Goal: Information Seeking & Learning: Learn about a topic

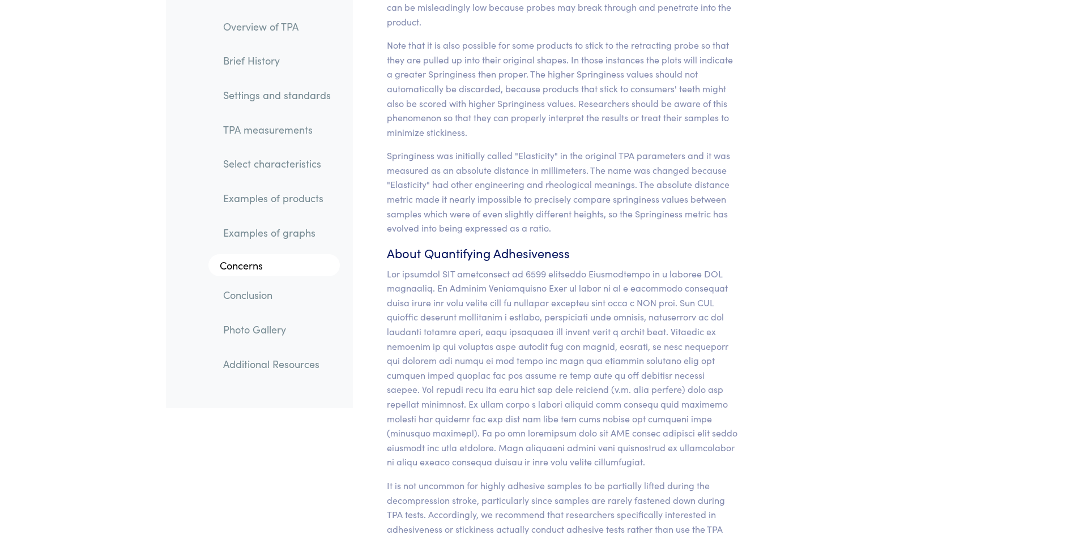
scroll to position [10356, 0]
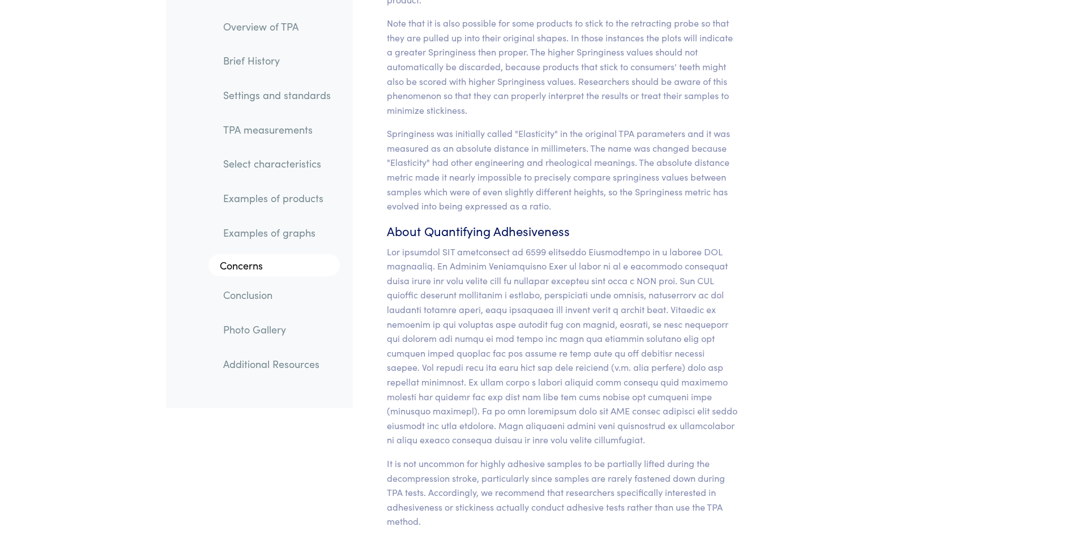
click at [262, 204] on link "Examples of products" at bounding box center [277, 199] width 126 height 26
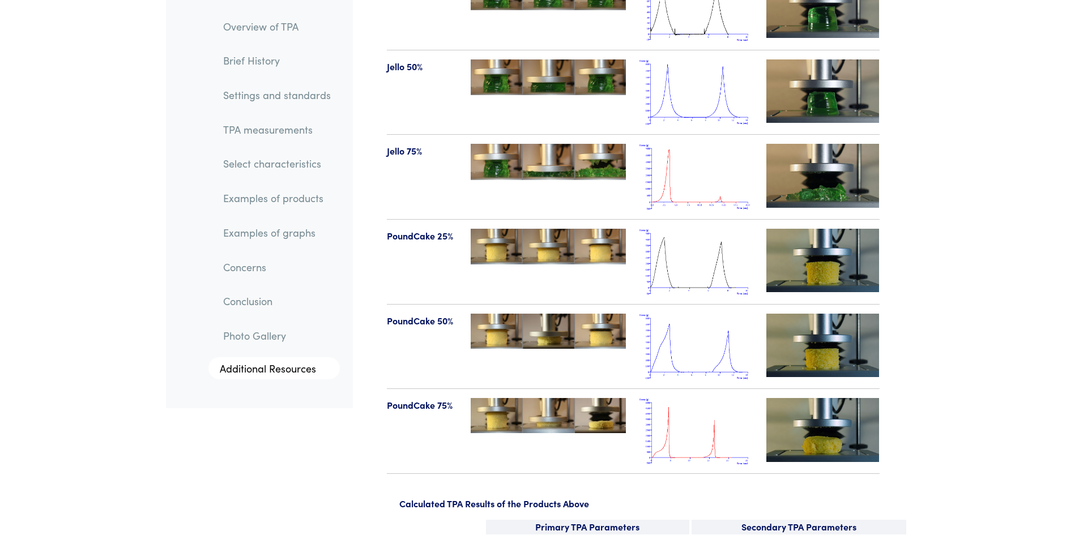
scroll to position [13172, 0]
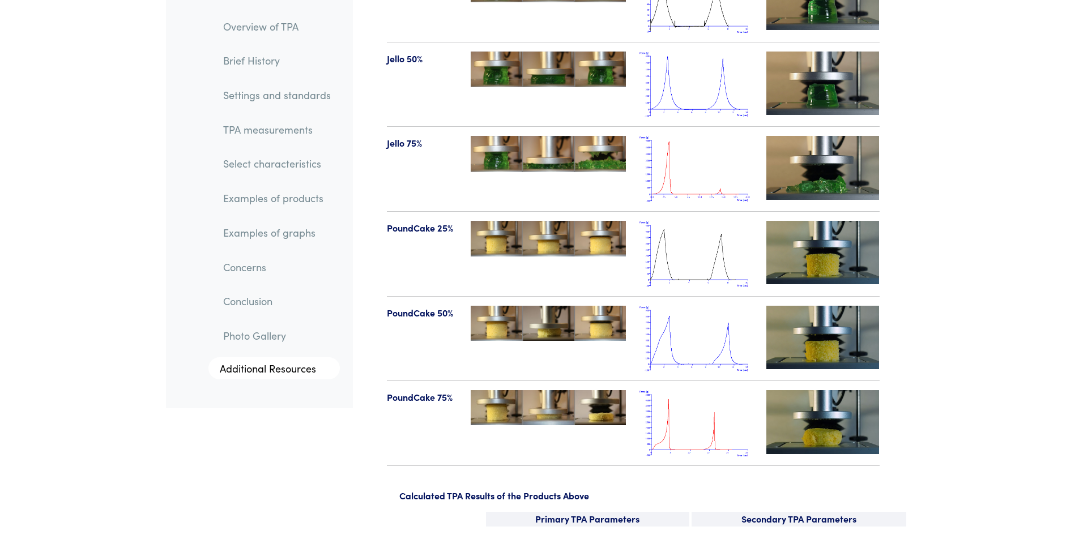
click at [808, 390] on img at bounding box center [823, 421] width 113 height 63
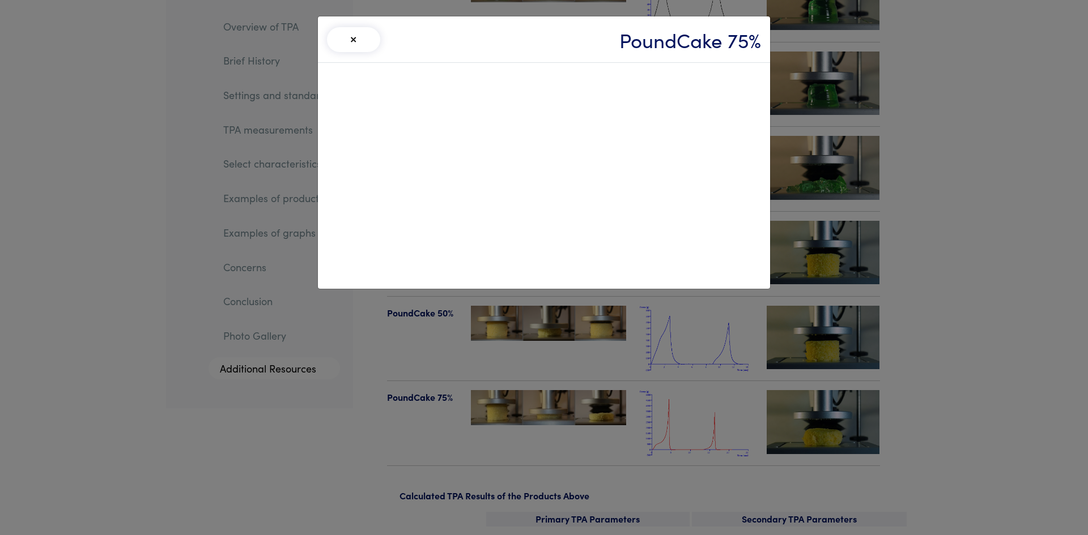
click at [350, 37] on button "×" at bounding box center [353, 39] width 53 height 25
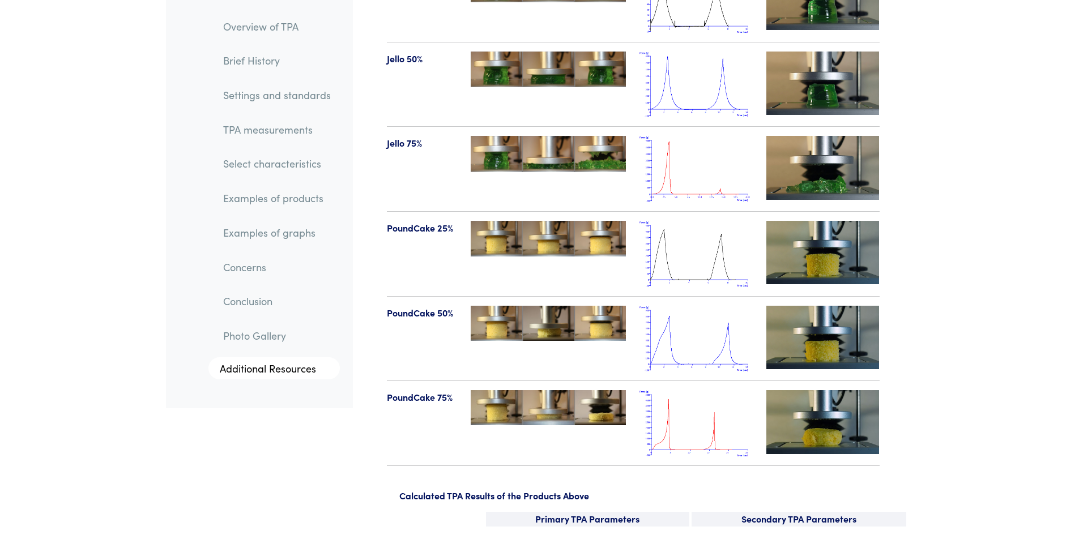
click at [265, 133] on link "TPA measurements" at bounding box center [277, 130] width 126 height 26
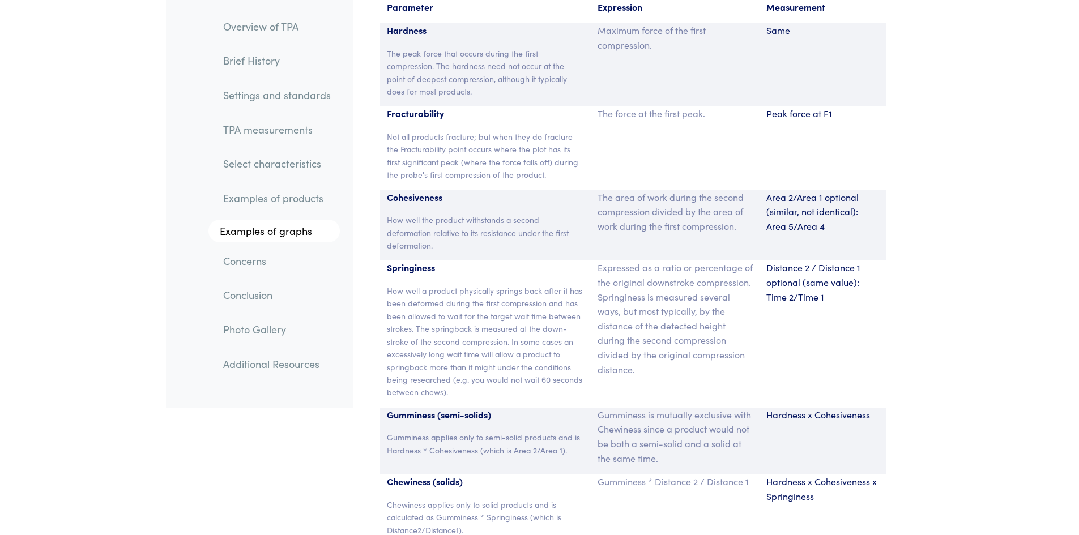
scroll to position [7499, 0]
